Goal: Task Accomplishment & Management: Use online tool/utility

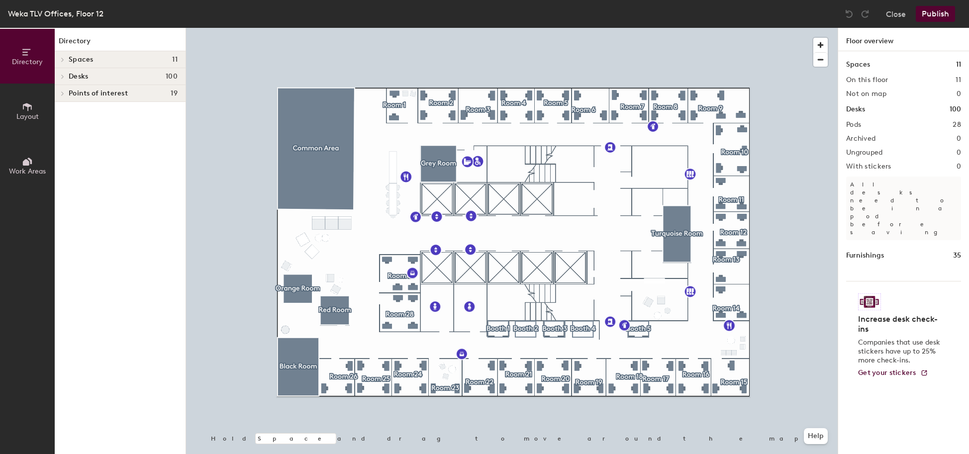
click at [946, 8] on button "Publish" at bounding box center [935, 14] width 39 height 16
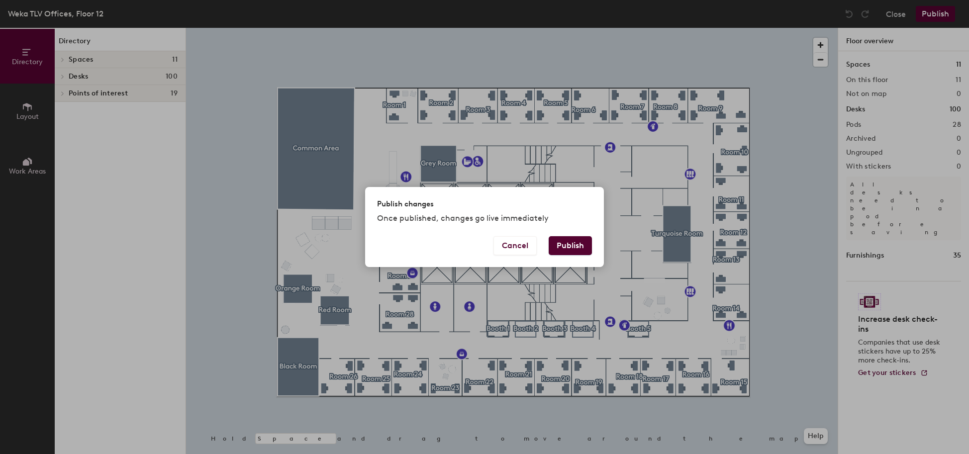
click at [576, 237] on button "Publish" at bounding box center [570, 245] width 43 height 19
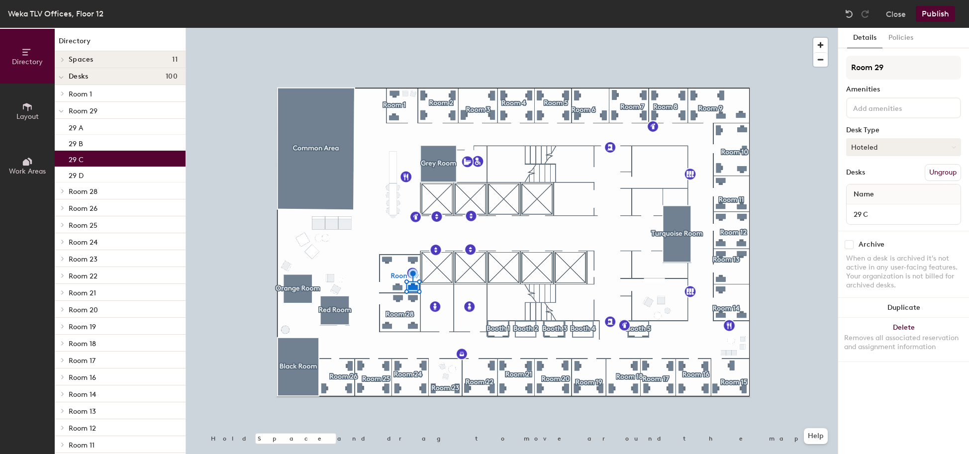
click at [863, 144] on button "Hoteled" at bounding box center [903, 147] width 115 height 18
click at [867, 173] on div "Assigned" at bounding box center [896, 178] width 99 height 15
click at [880, 193] on div "Name" at bounding box center [904, 195] width 114 height 20
click at [869, 194] on span "Name" at bounding box center [864, 195] width 30 height 18
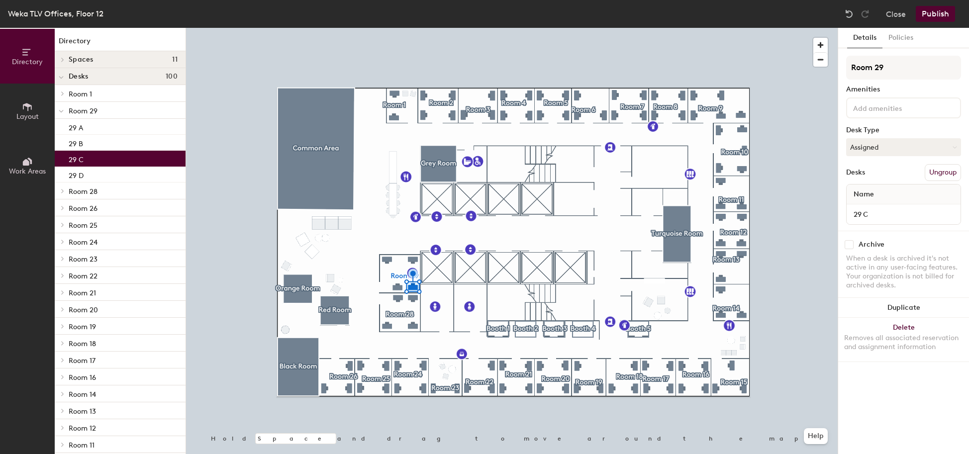
click at [882, 193] on div "Name" at bounding box center [904, 195] width 114 height 20
click at [932, 10] on button "Publish" at bounding box center [935, 14] width 39 height 16
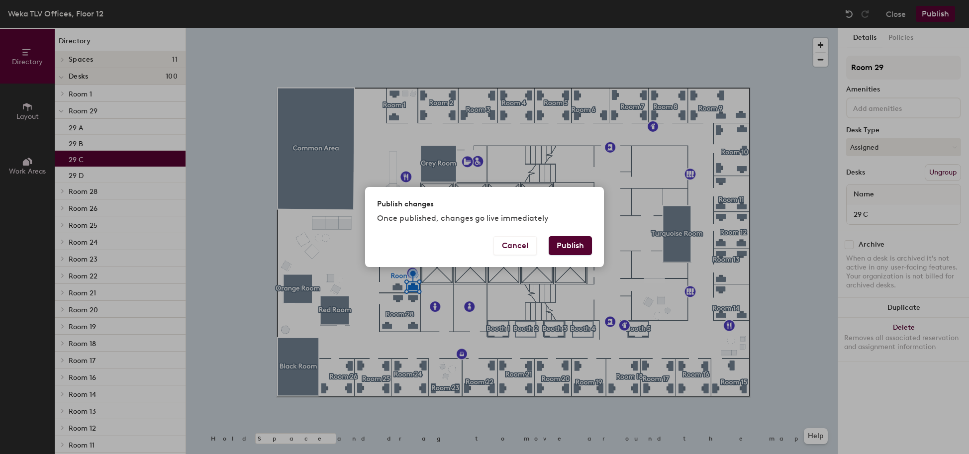
click at [576, 243] on button "Publish" at bounding box center [570, 245] width 43 height 19
